Goal: Transaction & Acquisition: Register for event/course

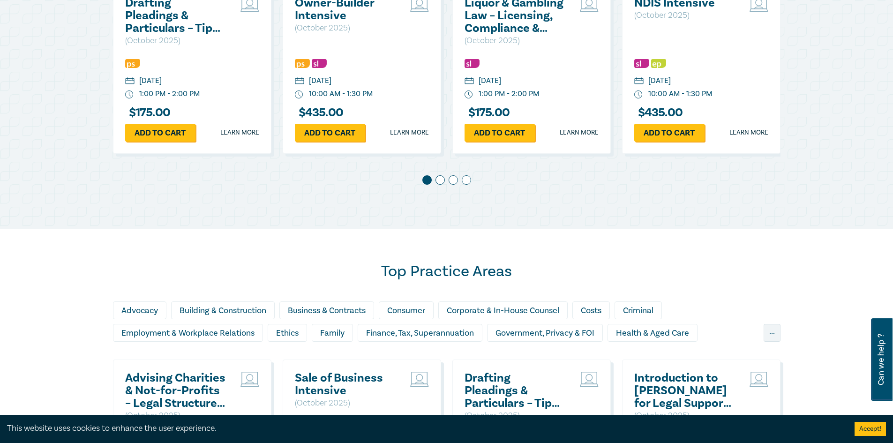
scroll to position [563, 0]
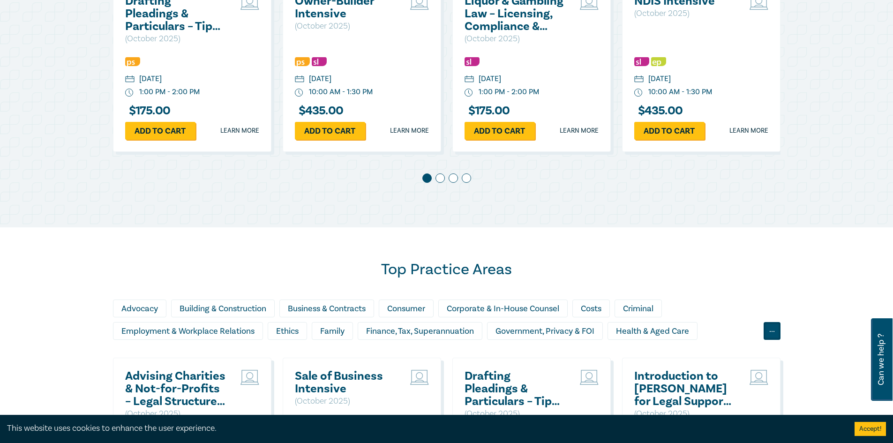
click at [779, 336] on div "..." at bounding box center [772, 331] width 17 height 18
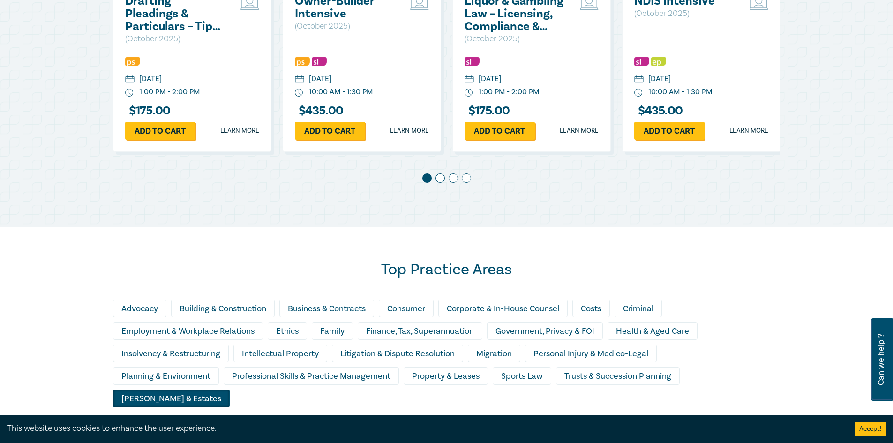
click at [230, 390] on div "[PERSON_NAME] & Estates" at bounding box center [171, 399] width 117 height 18
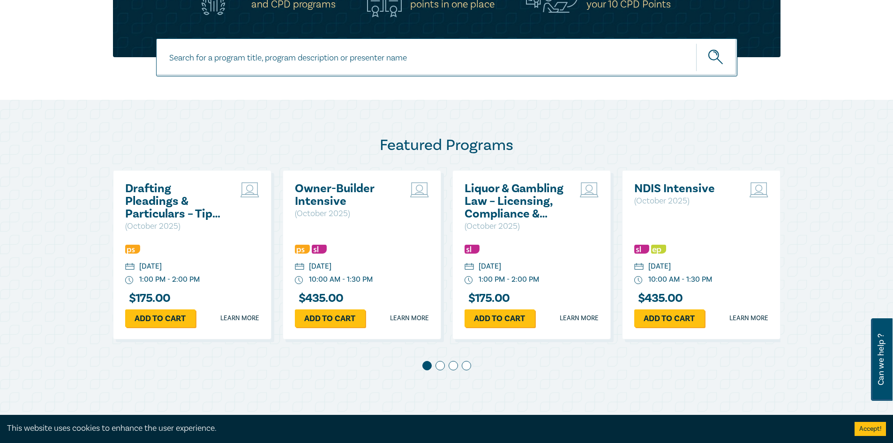
scroll to position [703, 0]
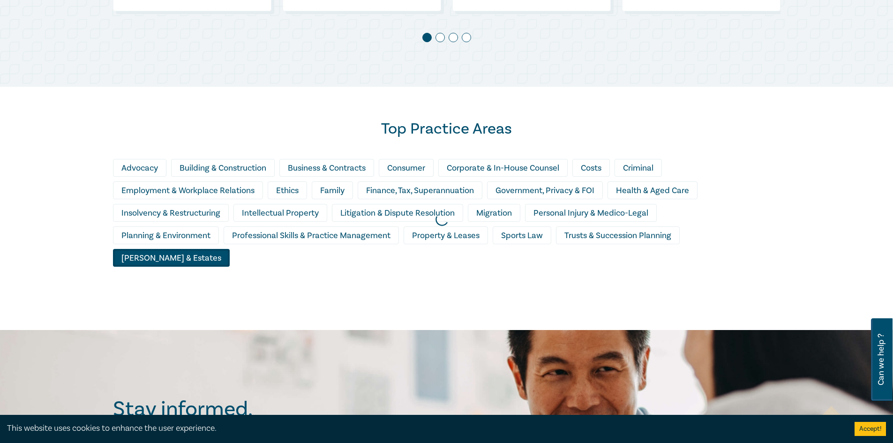
click at [704, 237] on div at bounding box center [441, 220] width 893 height 230
click at [544, 263] on div at bounding box center [441, 220] width 893 height 230
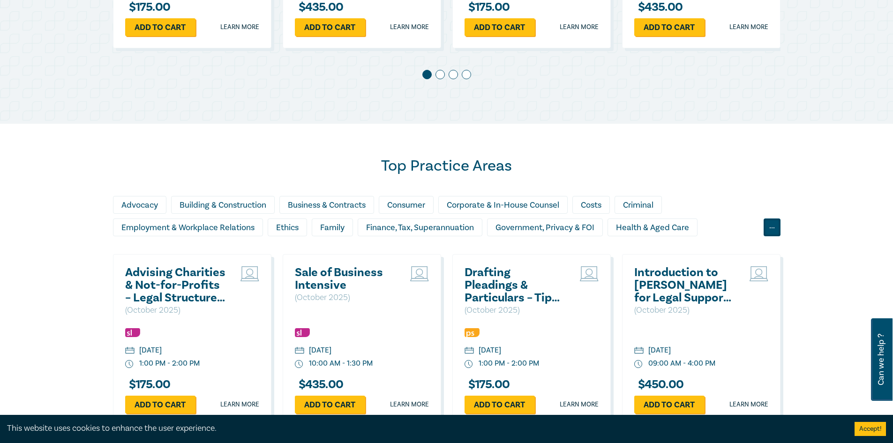
click at [770, 230] on div "..." at bounding box center [772, 228] width 17 height 18
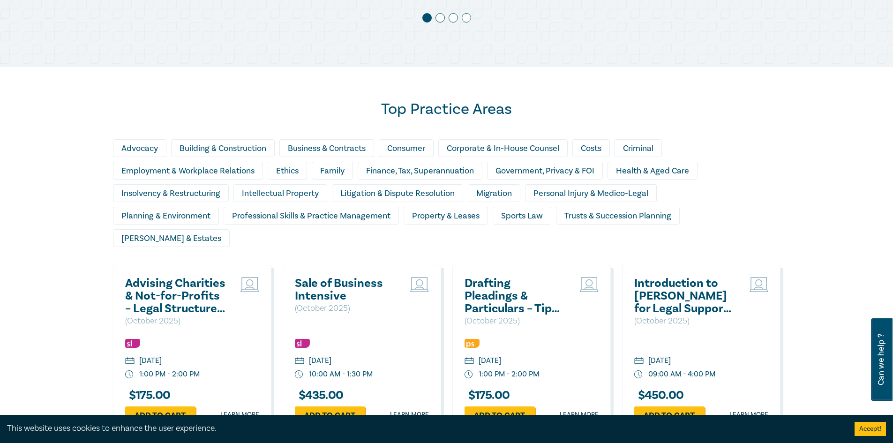
scroll to position [760, 0]
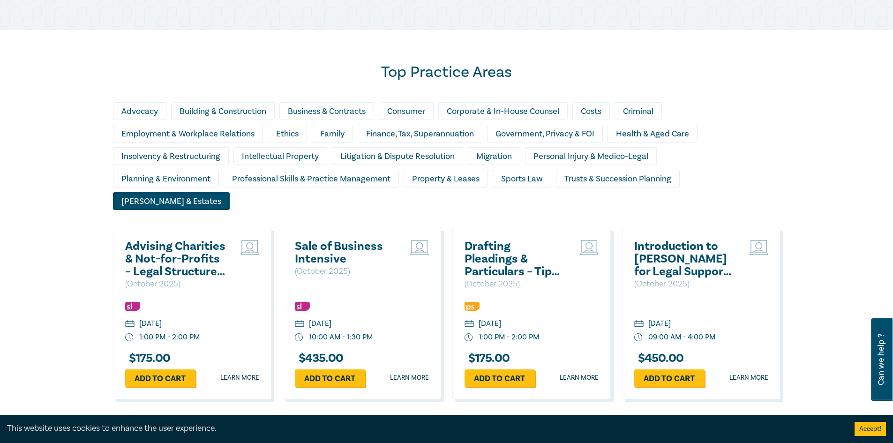
click at [230, 192] on div "[PERSON_NAME] & Estates" at bounding box center [171, 201] width 117 height 18
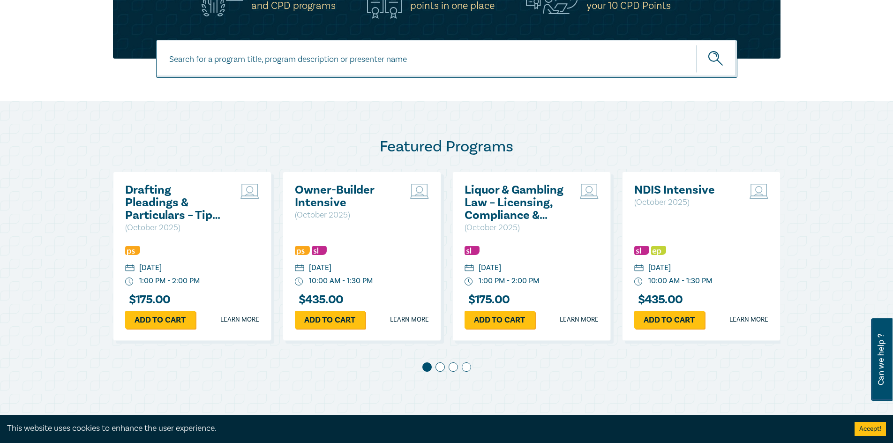
scroll to position [274, 0]
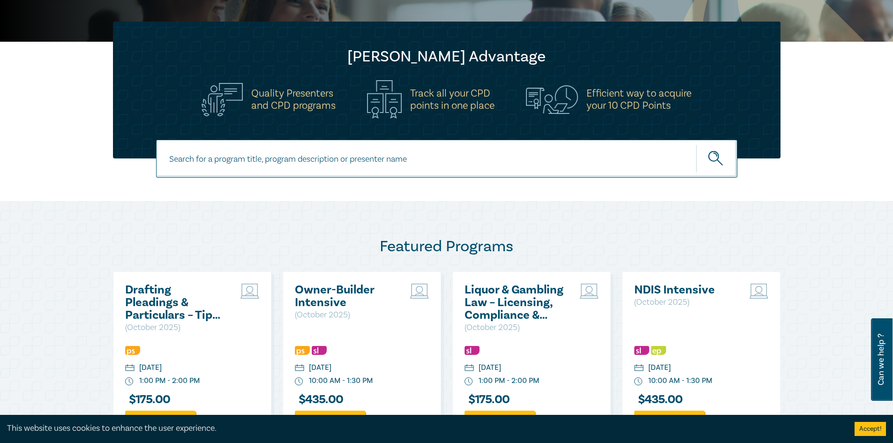
click at [462, 155] on input at bounding box center [447, 159] width 582 height 38
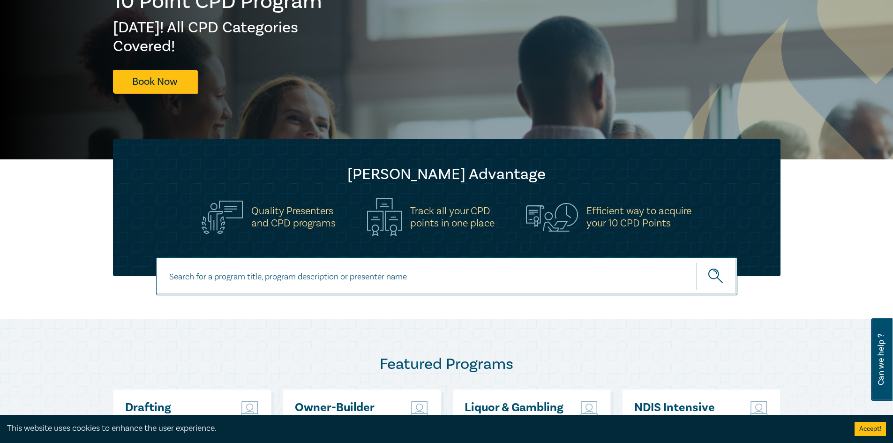
scroll to position [39, 0]
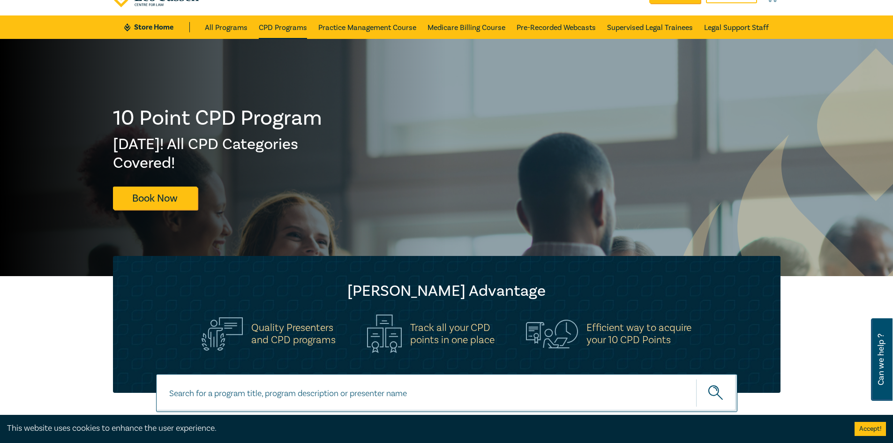
click at [270, 22] on link "CPD Programs" at bounding box center [283, 26] width 48 height 23
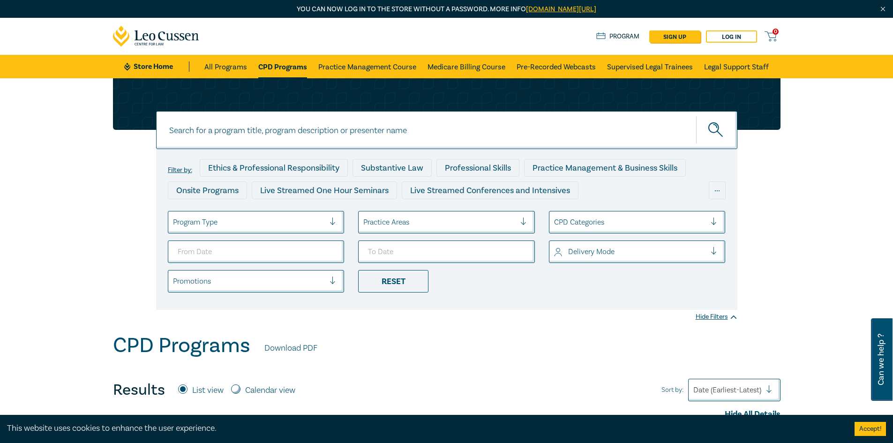
click at [419, 225] on div at bounding box center [439, 222] width 152 height 12
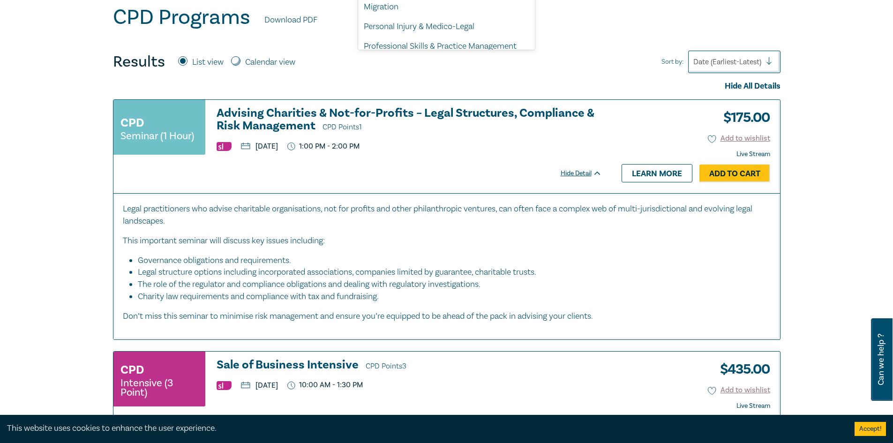
scroll to position [234, 0]
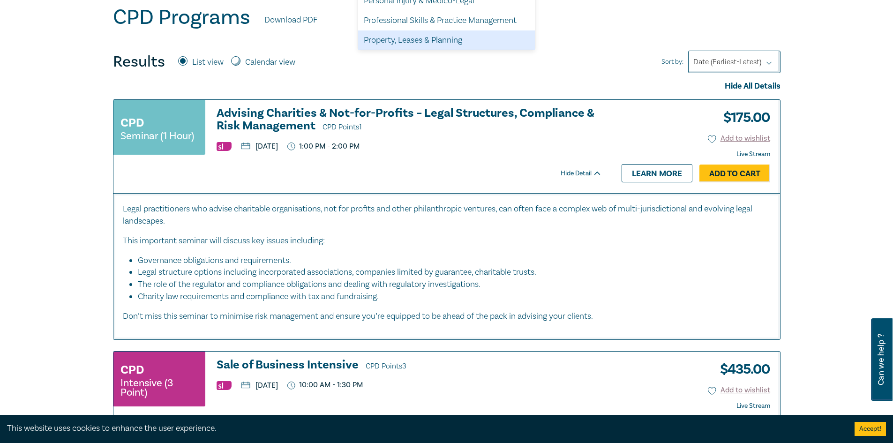
click at [591, 32] on div "CPD Programs Download PDF" at bounding box center [447, 19] width 668 height 29
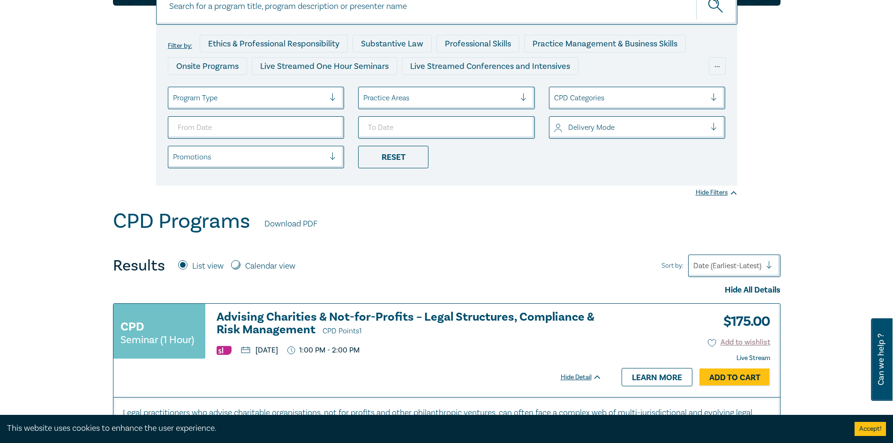
scroll to position [94, 0]
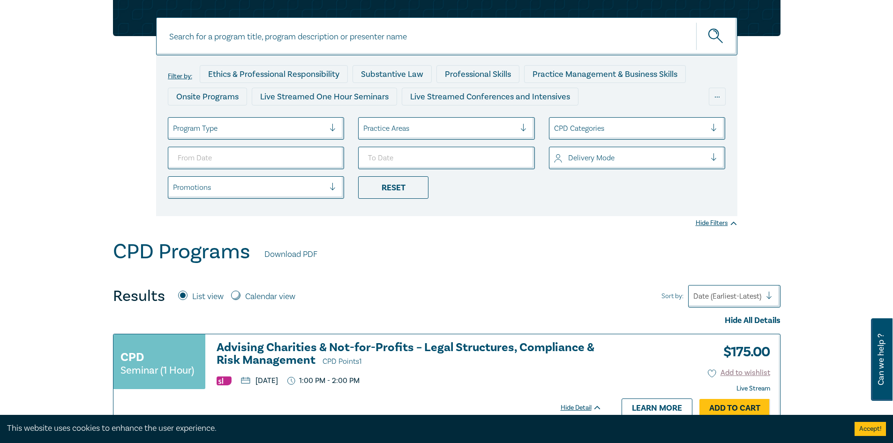
click at [461, 131] on div at bounding box center [439, 128] width 152 height 12
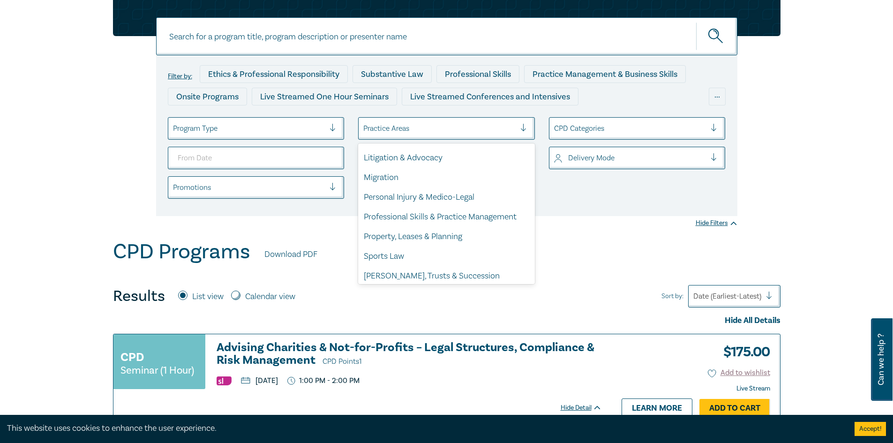
scroll to position [276, 0]
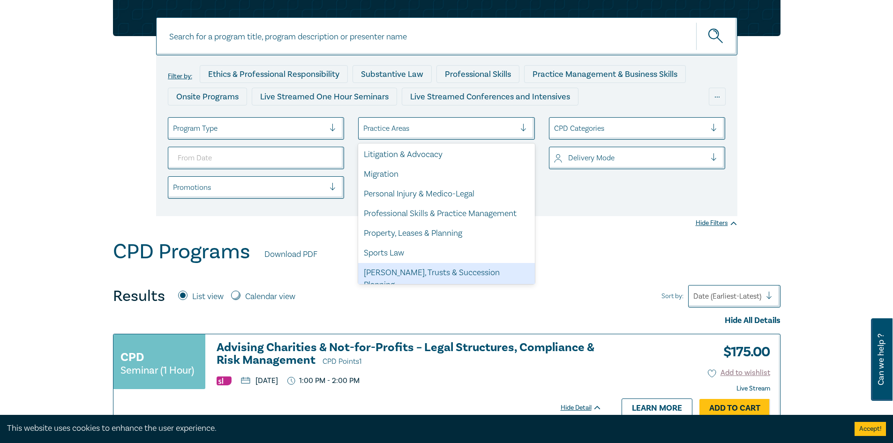
click at [414, 275] on div "[PERSON_NAME], Trusts & Succession Planning" at bounding box center [446, 279] width 177 height 32
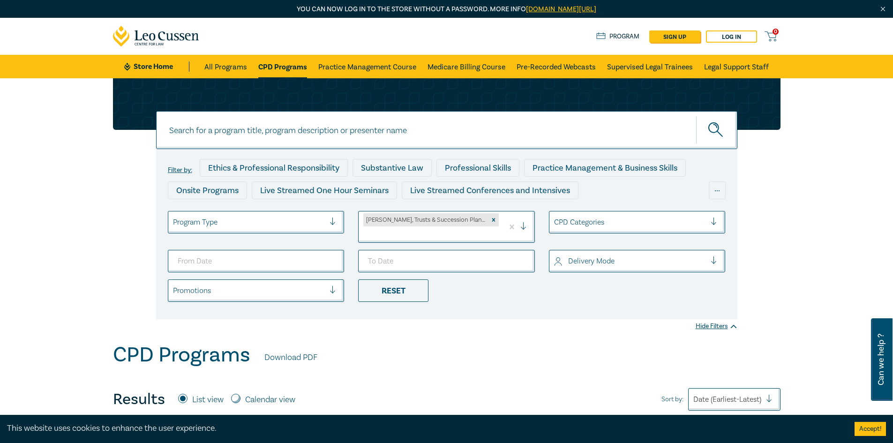
click at [474, 294] on div "Filter by: Ethics & Professional Responsibility Substantive Law Professional Sk…" at bounding box center [447, 234] width 582 height 170
click at [408, 279] on div "Reset" at bounding box center [393, 290] width 70 height 23
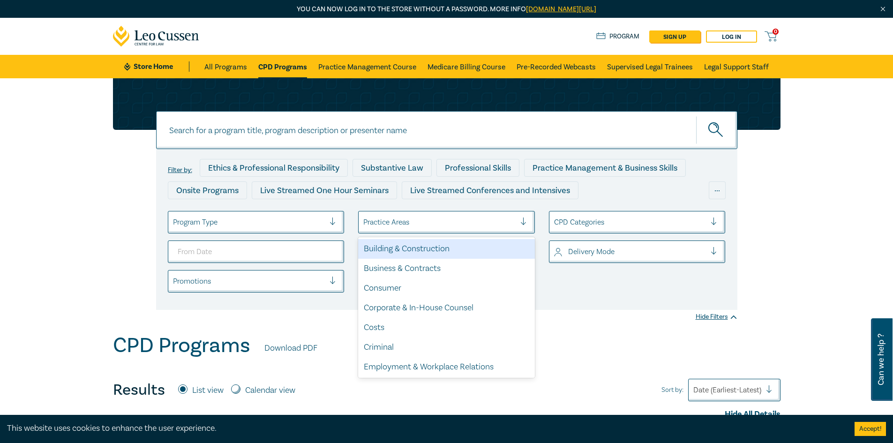
click at [441, 222] on div at bounding box center [439, 222] width 152 height 12
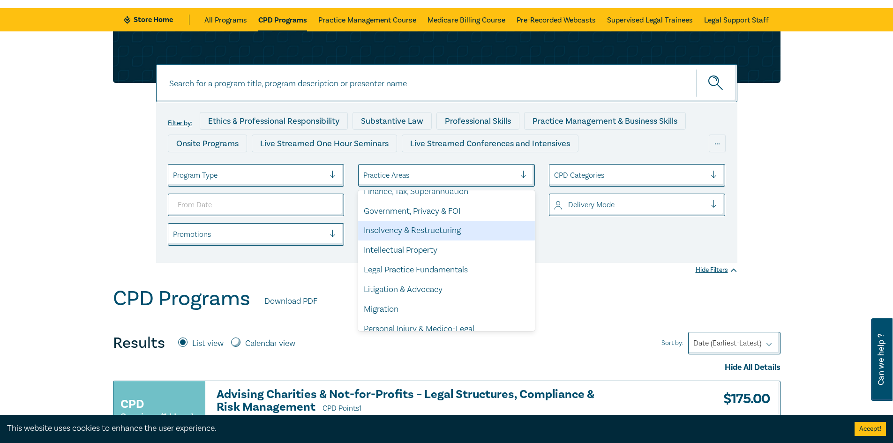
scroll to position [276, 0]
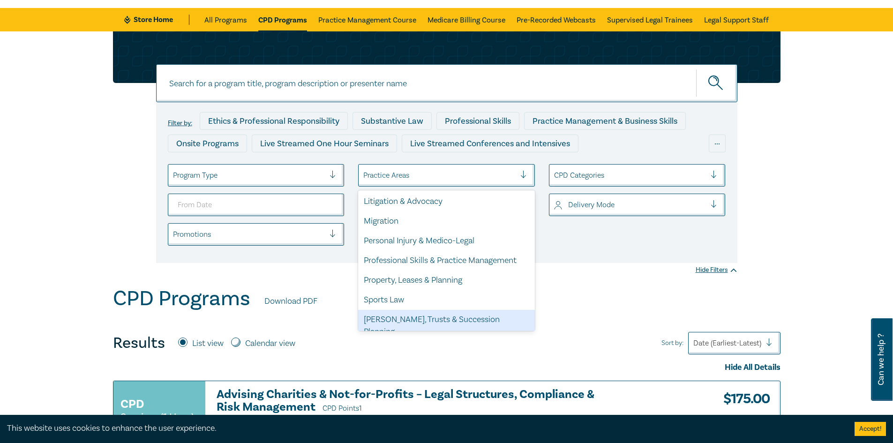
click at [424, 317] on div "[PERSON_NAME], Trusts & Succession Planning" at bounding box center [446, 326] width 177 height 32
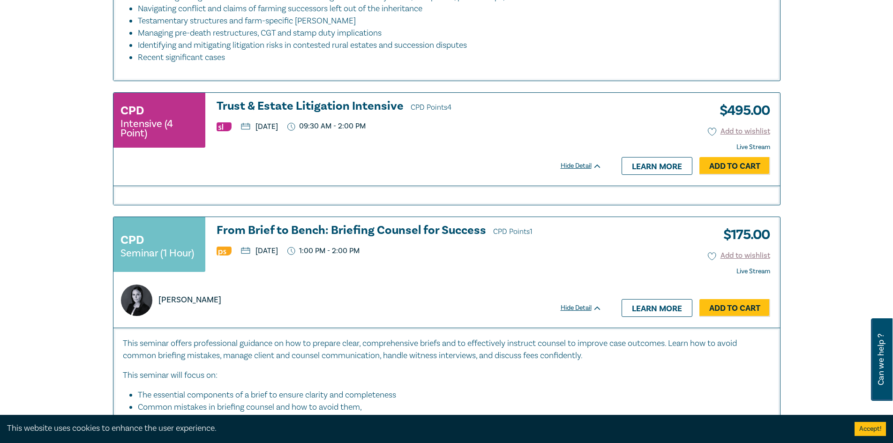
scroll to position [1735, 0]
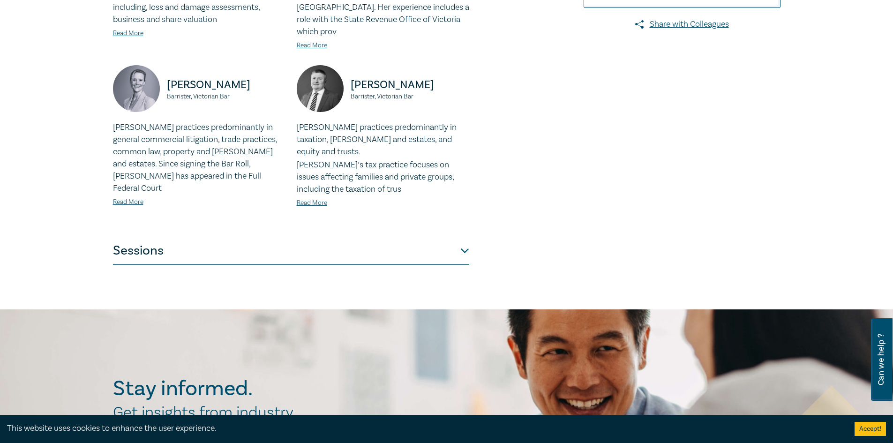
scroll to position [375, 0]
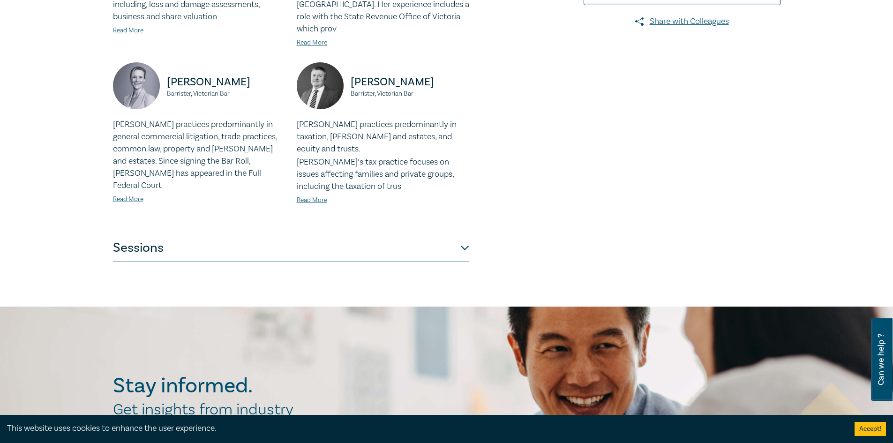
click at [195, 234] on button "Sessions" at bounding box center [291, 248] width 356 height 28
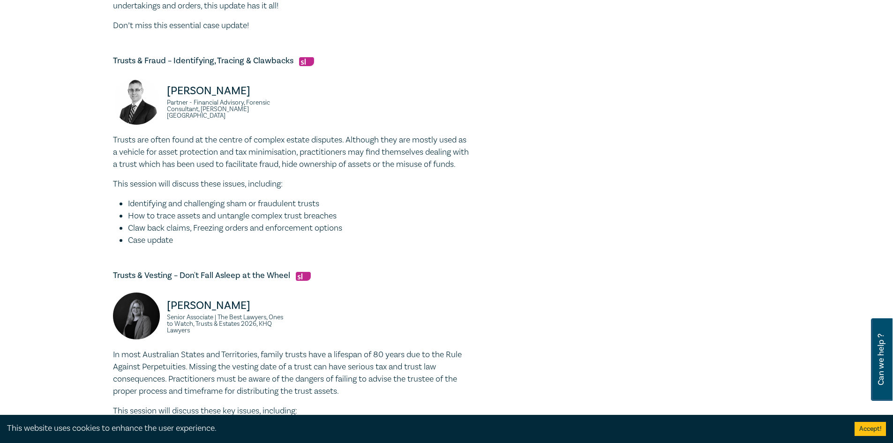
scroll to position [703, 0]
